Goal: Book appointment/travel/reservation

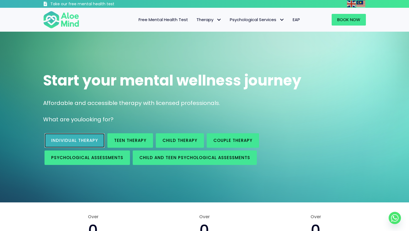
click at [80, 138] on span "Individual therapy" at bounding box center [74, 141] width 47 height 6
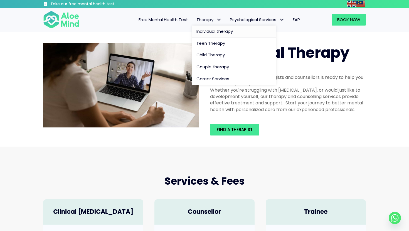
click at [214, 30] on span "Individual therapy" at bounding box center [214, 31] width 36 height 6
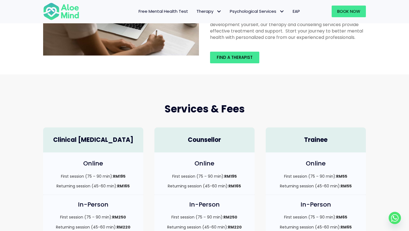
scroll to position [126, 0]
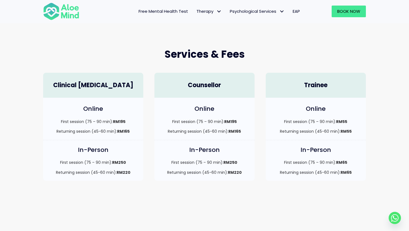
click at [126, 89] on h4 "Clinical [MEDICAL_DATA]" at bounding box center [93, 85] width 89 height 9
click at [94, 81] on div "Clinical [MEDICAL_DATA]" at bounding box center [93, 85] width 100 height 25
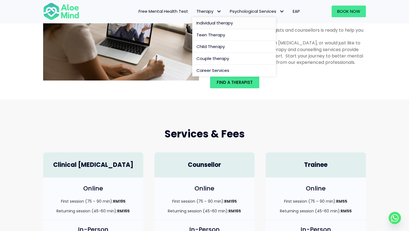
scroll to position [35, 0]
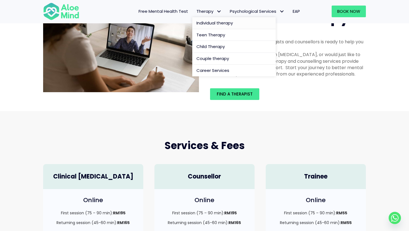
click at [209, 11] on span "Therapy" at bounding box center [208, 11] width 25 height 6
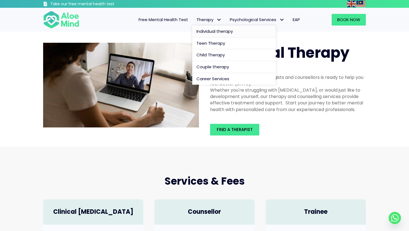
click at [210, 33] on span "Individual therapy" at bounding box center [214, 31] width 36 height 6
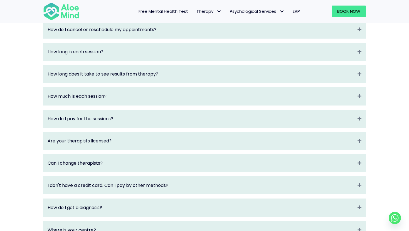
scroll to position [659, 0]
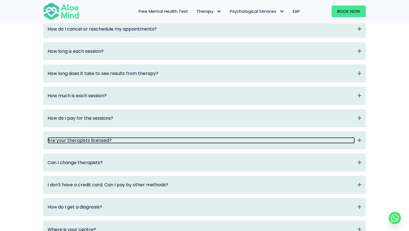
click at [199, 144] on link "Are your therapists licensed?" at bounding box center [201, 140] width 307 height 6
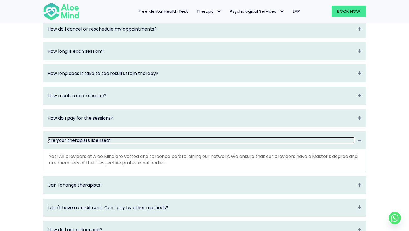
click at [199, 144] on link "Are your therapists licensed?" at bounding box center [201, 140] width 307 height 6
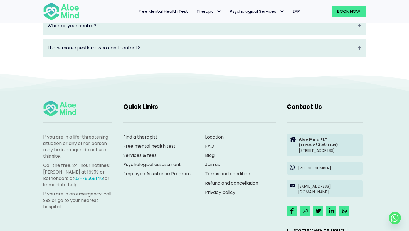
scroll to position [960, 0]
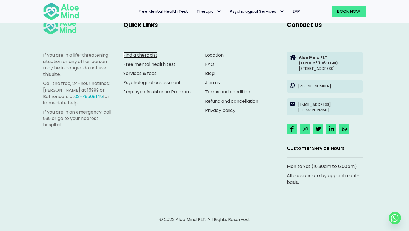
click at [145, 52] on link "Find a therapist" at bounding box center [140, 55] width 34 height 6
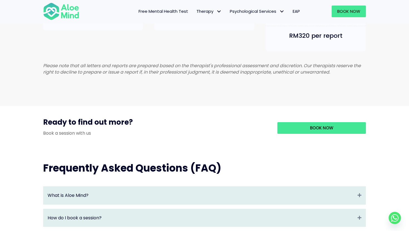
scroll to position [405, 0]
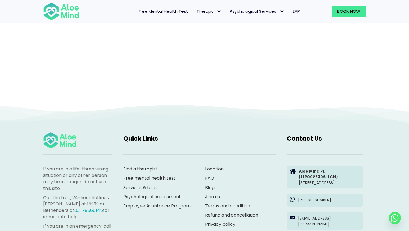
scroll to position [186, 0]
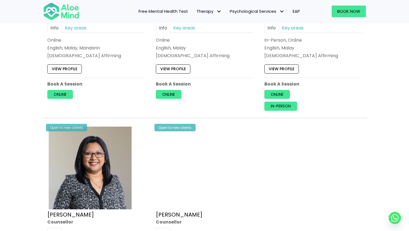
scroll to position [608, 0]
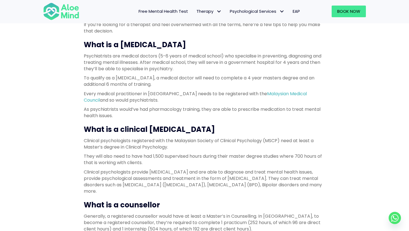
scroll to position [181, 0]
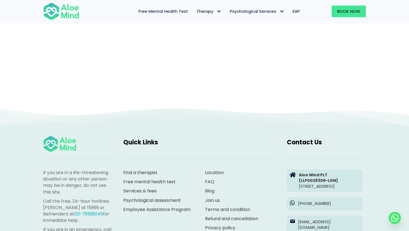
scroll to position [57, 0]
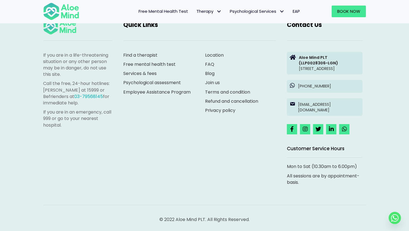
scroll to position [984, 0]
click at [338, 11] on span "Book Now" at bounding box center [348, 11] width 23 height 6
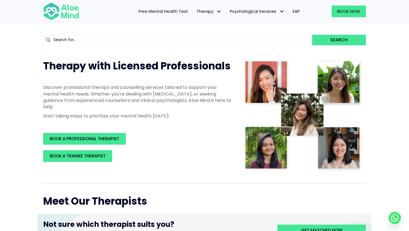
scroll to position [50, 0]
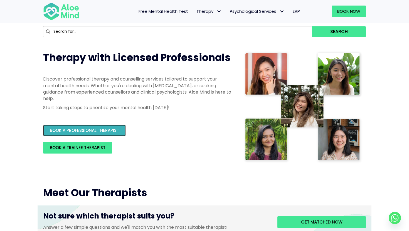
click at [106, 136] on link "BOOK A PROFESSIONAL THERAPIST" at bounding box center [84, 131] width 83 height 12
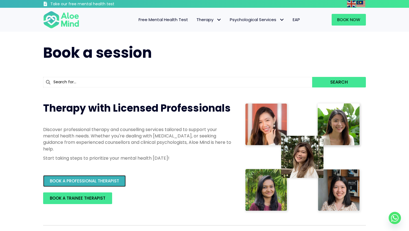
click at [101, 184] on link "BOOK A PROFESSIONAL THERAPIST" at bounding box center [84, 182] width 83 height 12
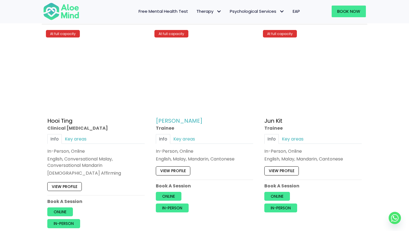
scroll to position [1947, 0]
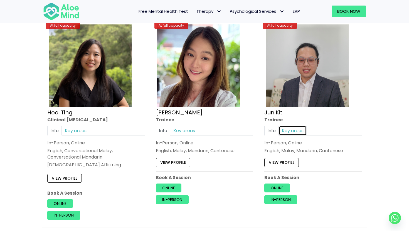
click at [293, 129] on link "Key areas" at bounding box center [293, 131] width 28 height 10
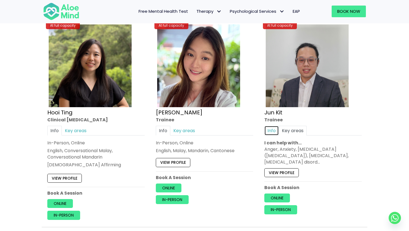
click at [270, 130] on link "Info" at bounding box center [271, 131] width 14 height 10
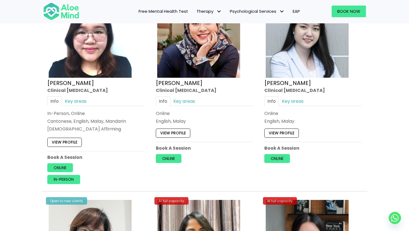
scroll to position [1532, 0]
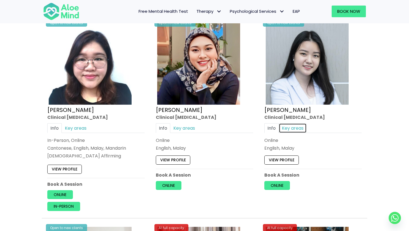
click at [288, 127] on link "Key areas" at bounding box center [293, 129] width 28 height 10
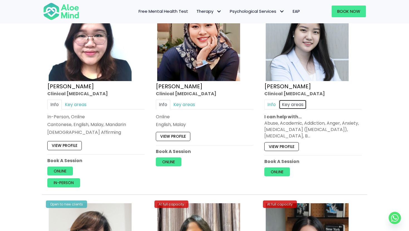
scroll to position [1573, 0]
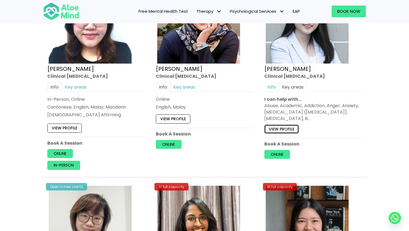
click at [280, 131] on link "View profile" at bounding box center [281, 129] width 34 height 9
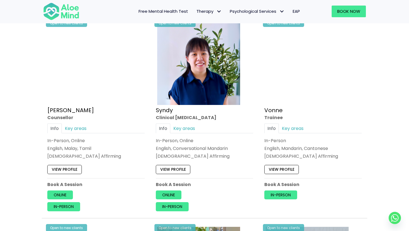
scroll to position [1322, 0]
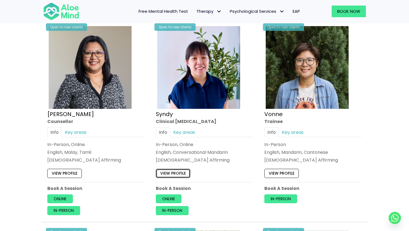
click at [168, 172] on link "View profile" at bounding box center [173, 173] width 34 height 9
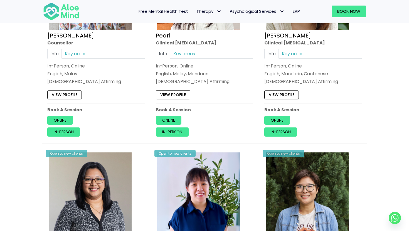
scroll to position [1174, 0]
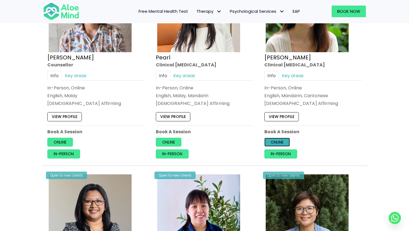
click at [276, 143] on link "Online" at bounding box center [277, 142] width 26 height 9
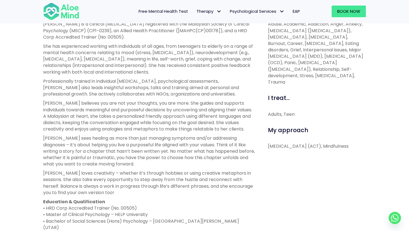
scroll to position [212, 0]
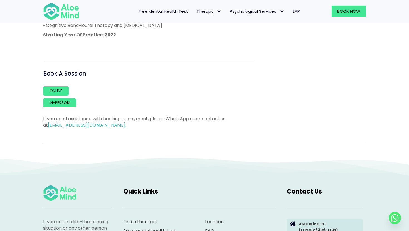
scroll to position [408, 0]
